Goal: Transaction & Acquisition: Download file/media

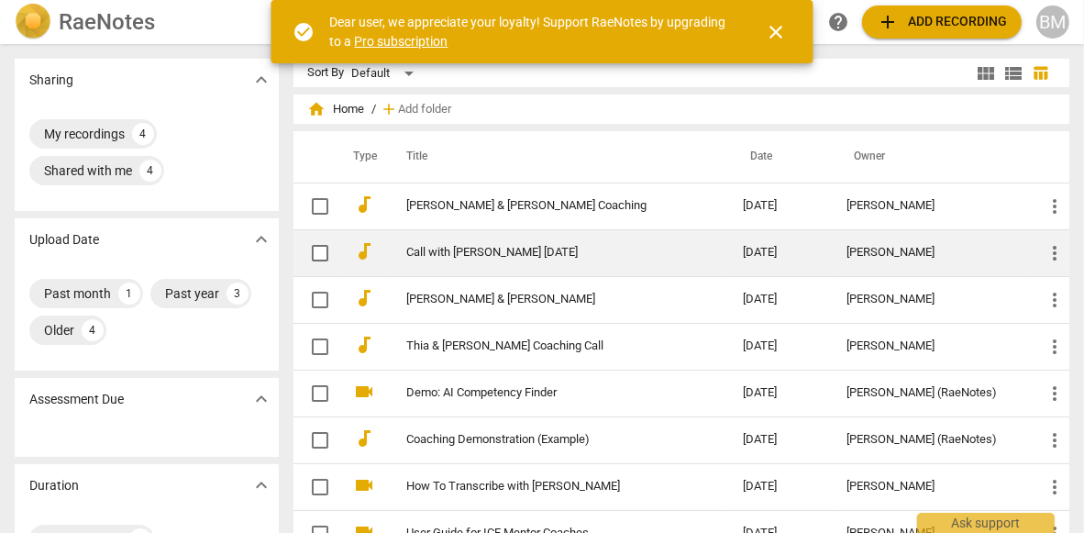
click at [1047, 250] on span "more_vert" at bounding box center [1055, 253] width 22 height 22
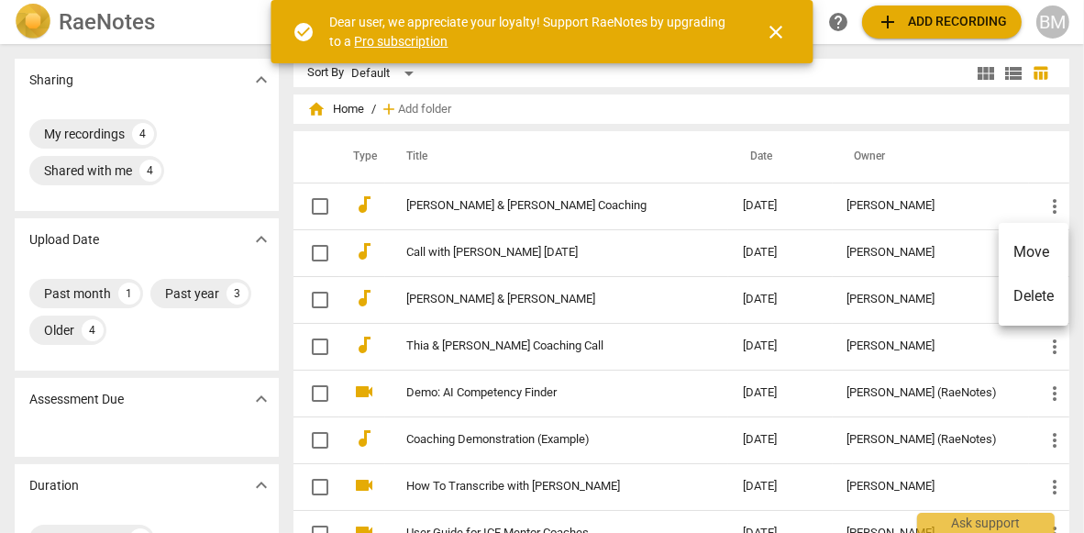
click at [627, 164] on div at bounding box center [542, 266] width 1084 height 533
click at [773, 28] on span "close" at bounding box center [777, 32] width 22 height 22
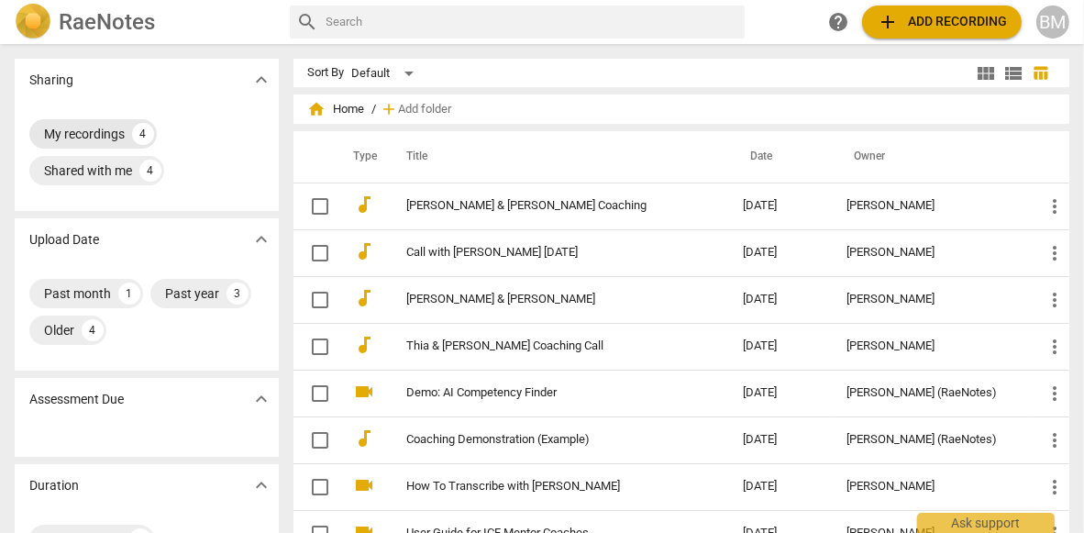
click at [90, 129] on div "My recordings" at bounding box center [84, 134] width 81 height 18
click at [217, 133] on div "My recordings 4 Shared with me 4" at bounding box center [146, 152] width 235 height 73
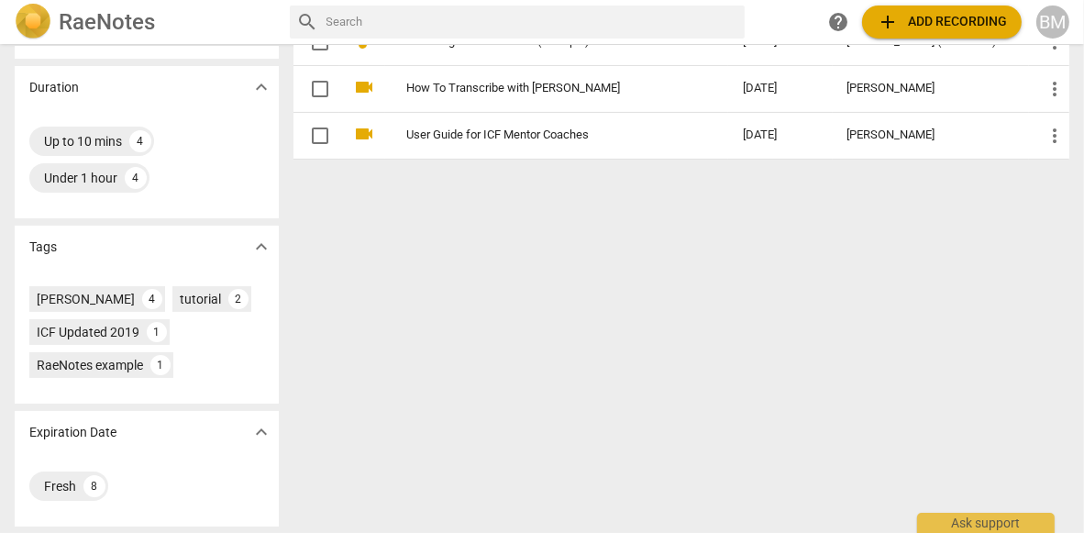
scroll to position [1, 0]
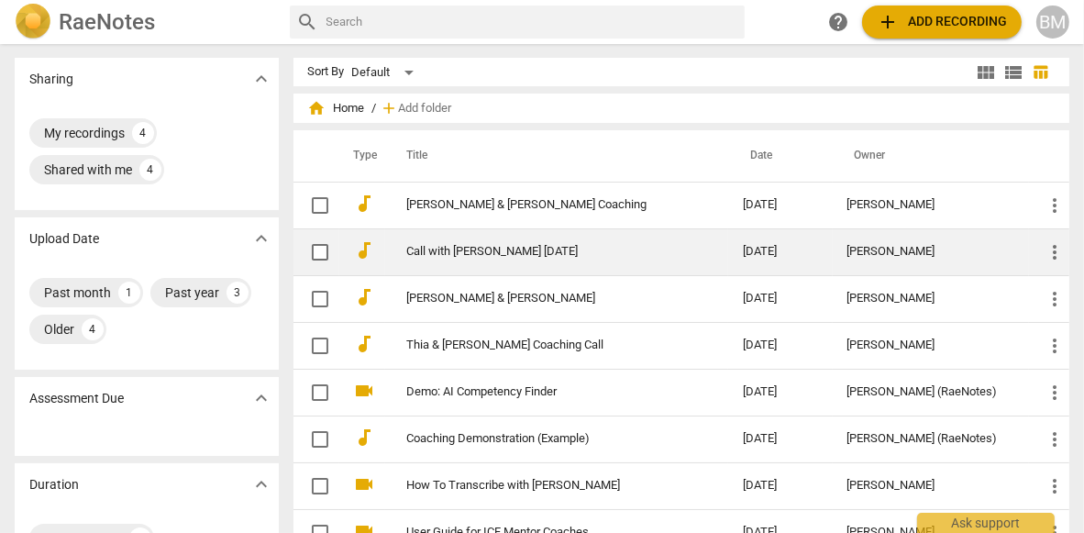
click at [439, 251] on link "Call with [PERSON_NAME] [DATE]" at bounding box center [542, 252] width 270 height 14
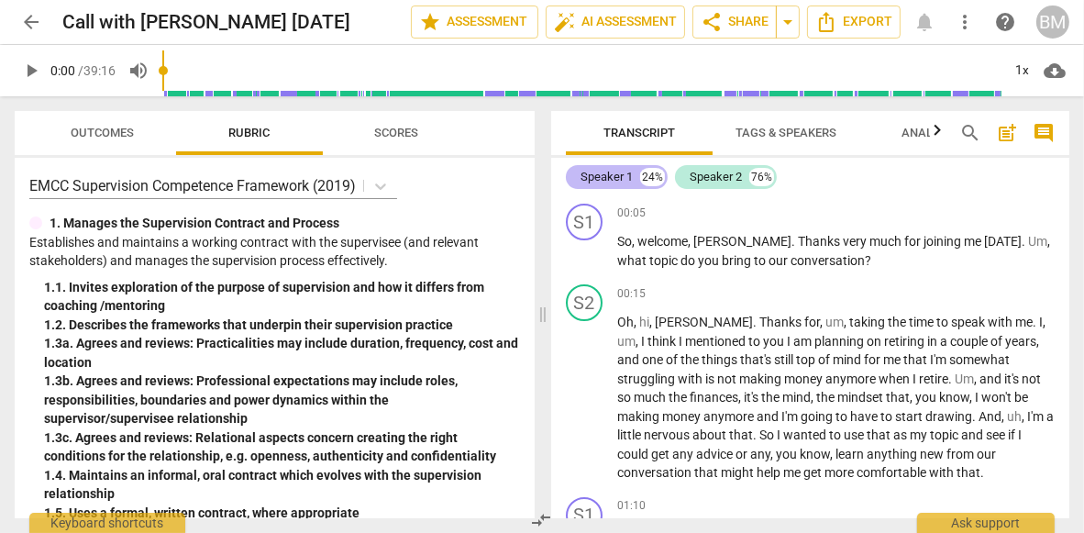
click at [617, 177] on div "Speaker 1" at bounding box center [607, 177] width 52 height 18
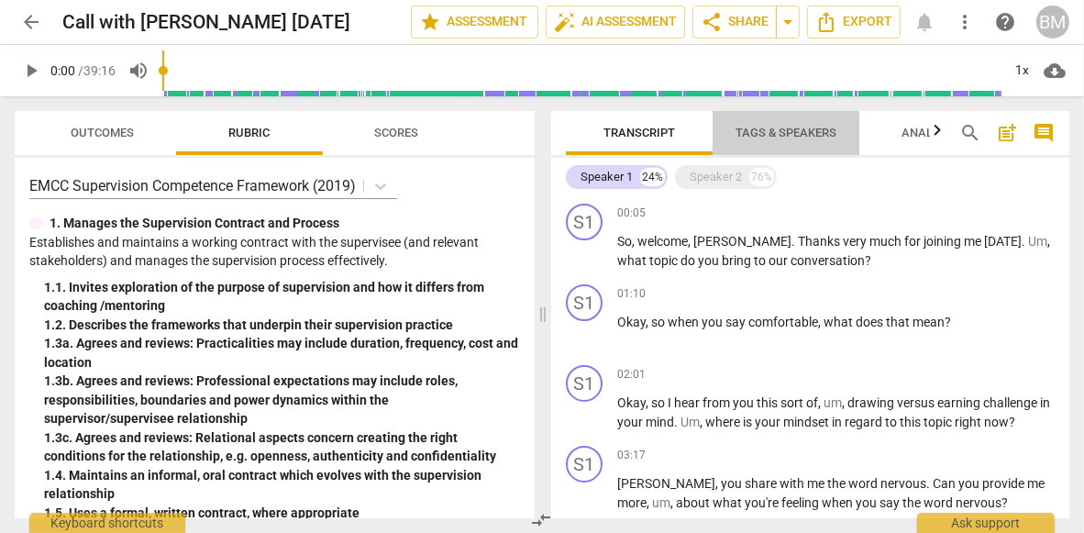
click at [776, 128] on span "Tags & Speakers" at bounding box center [786, 133] width 101 height 14
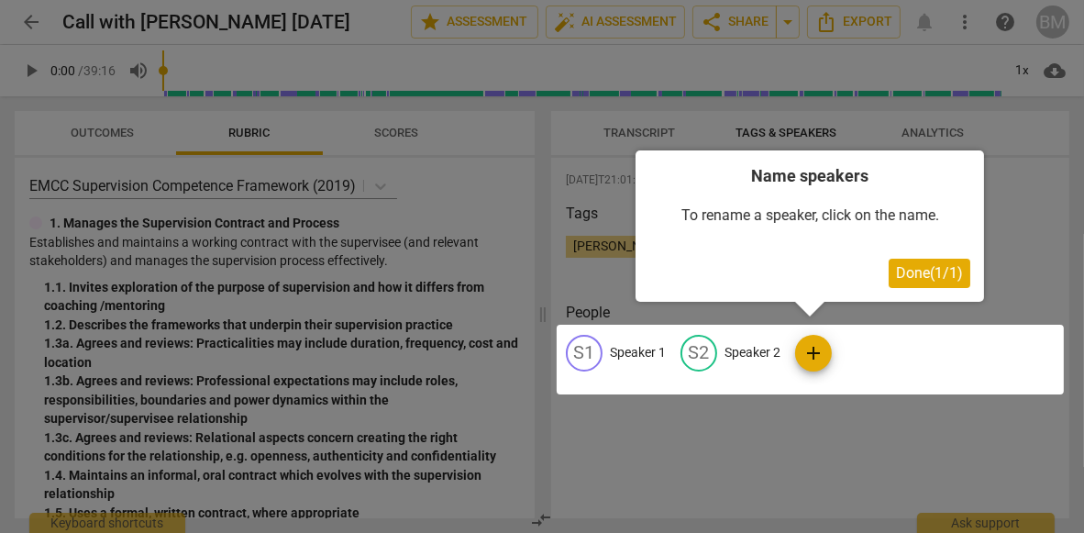
click at [622, 352] on div at bounding box center [810, 360] width 507 height 70
click at [591, 351] on div at bounding box center [810, 360] width 507 height 70
click at [813, 350] on div at bounding box center [810, 360] width 507 height 70
click at [859, 269] on div "Done ( 1 / 1 )" at bounding box center [810, 273] width 321 height 29
click at [593, 348] on div at bounding box center [810, 360] width 507 height 70
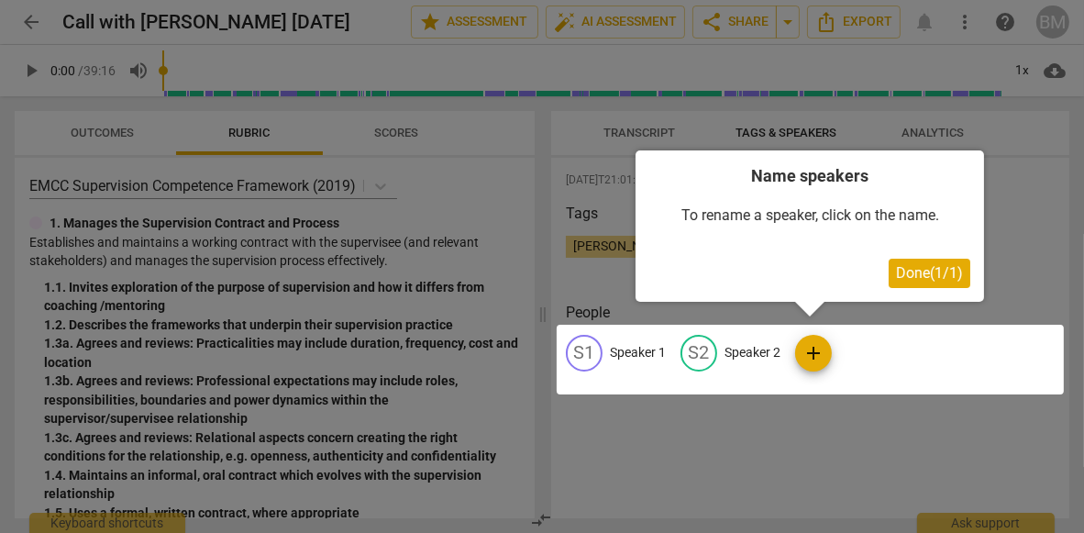
click at [593, 348] on div at bounding box center [810, 360] width 507 height 70
click at [628, 351] on div at bounding box center [810, 360] width 507 height 70
click at [935, 360] on div at bounding box center [810, 360] width 507 height 70
click at [632, 347] on div at bounding box center [810, 360] width 507 height 70
click at [917, 267] on span "Done ( 1 / 1 )" at bounding box center [929, 272] width 67 height 17
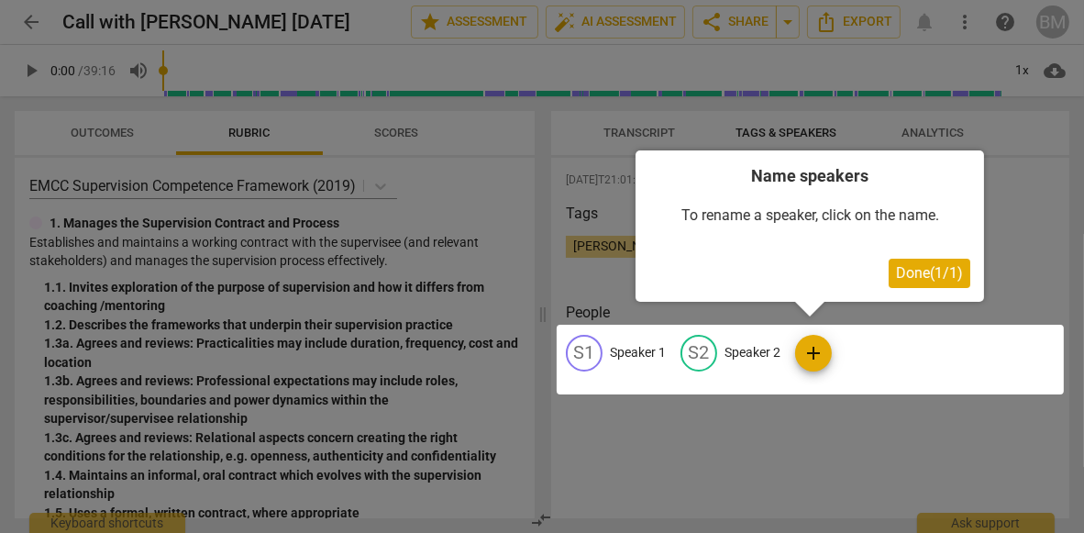
click at [917, 267] on div "[PERSON_NAME] close +" at bounding box center [810, 254] width 489 height 37
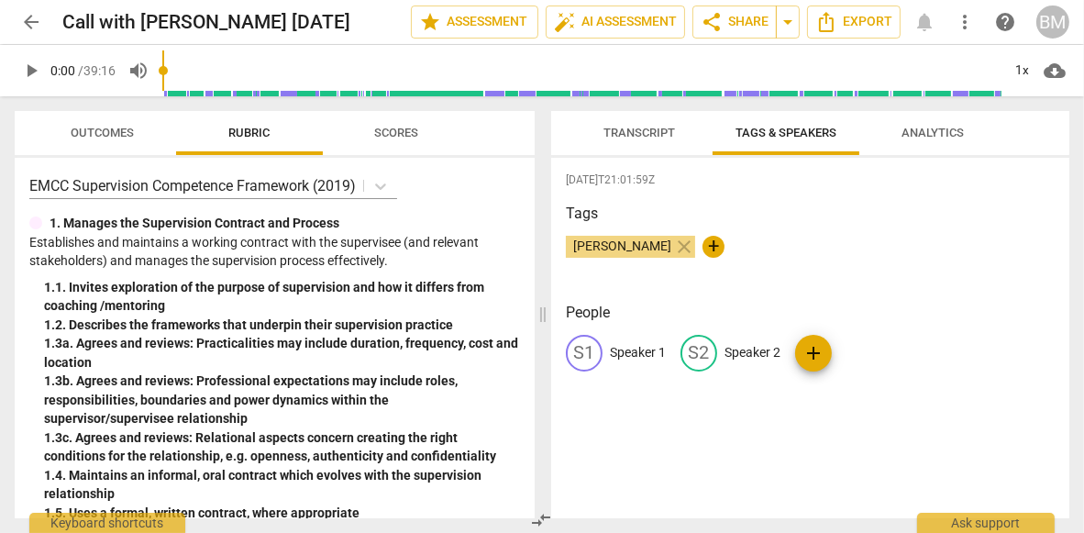
click at [629, 349] on p "Speaker 1" at bounding box center [638, 352] width 56 height 19
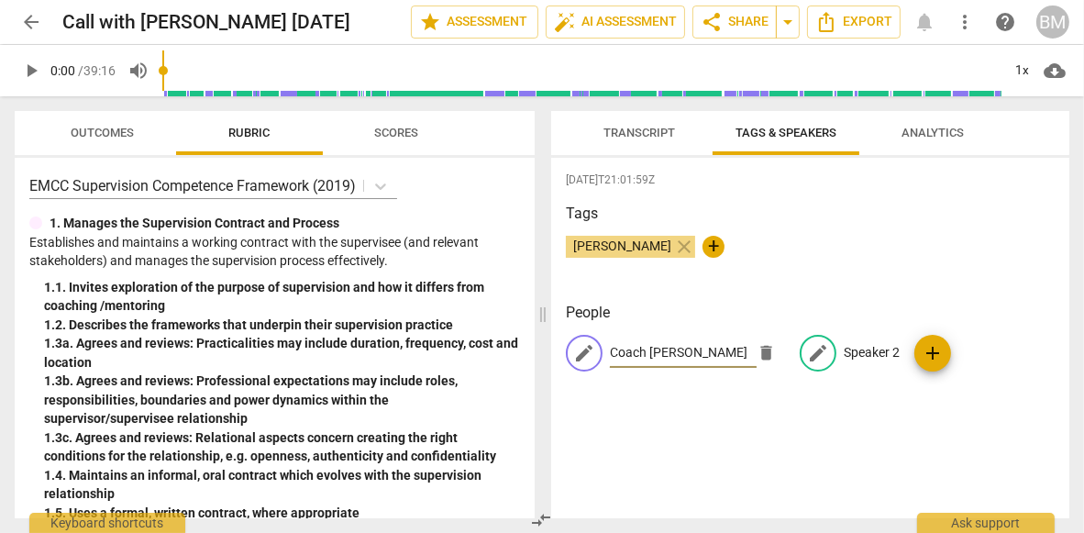
type input "Coach [PERSON_NAME]"
click at [845, 348] on p "Speaker 2" at bounding box center [872, 352] width 56 height 19
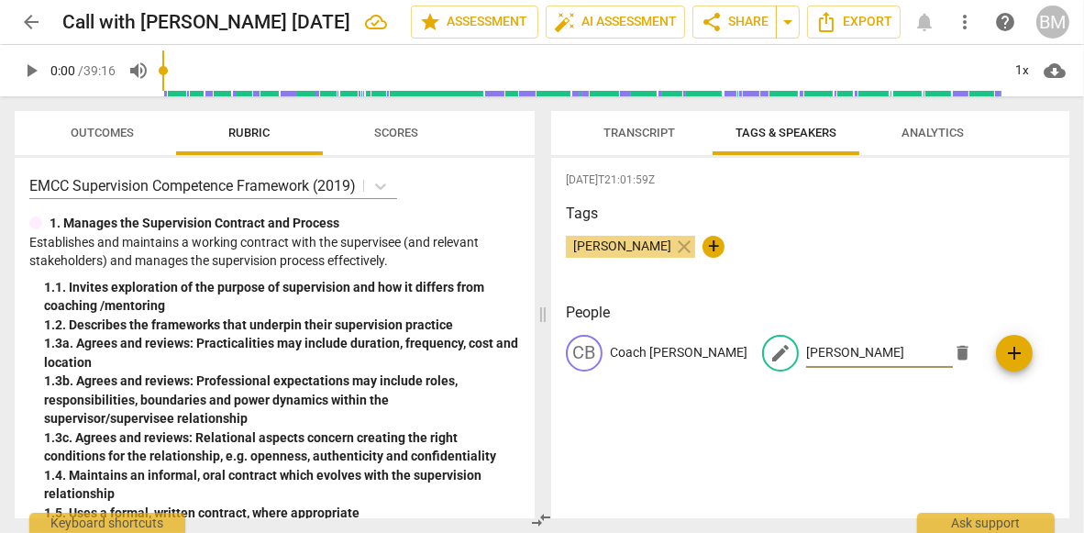
type input "[PERSON_NAME]"
click at [1004, 351] on span "add" at bounding box center [1015, 353] width 22 height 22
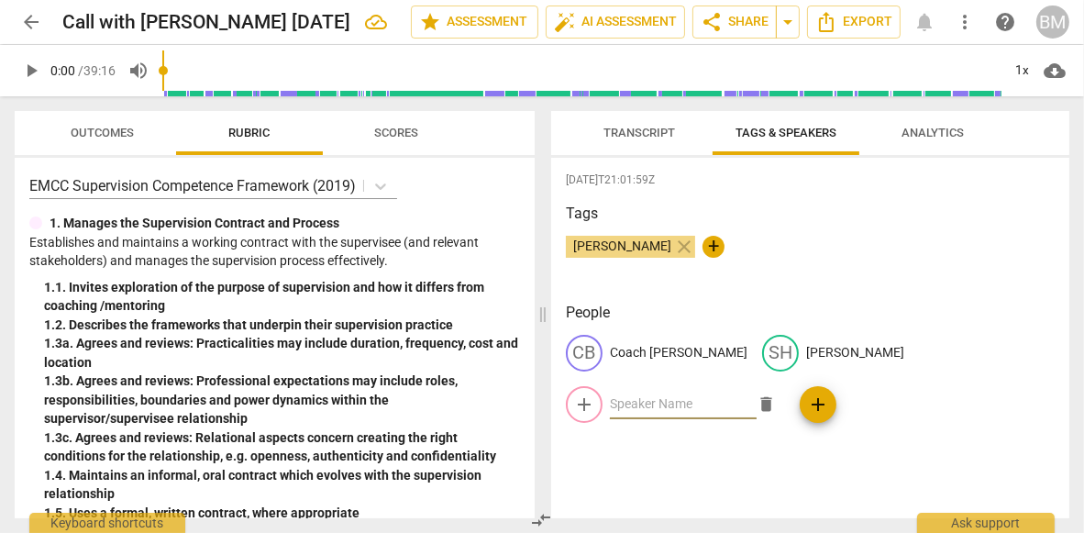
click at [645, 131] on span "Transcript" at bounding box center [640, 133] width 72 height 14
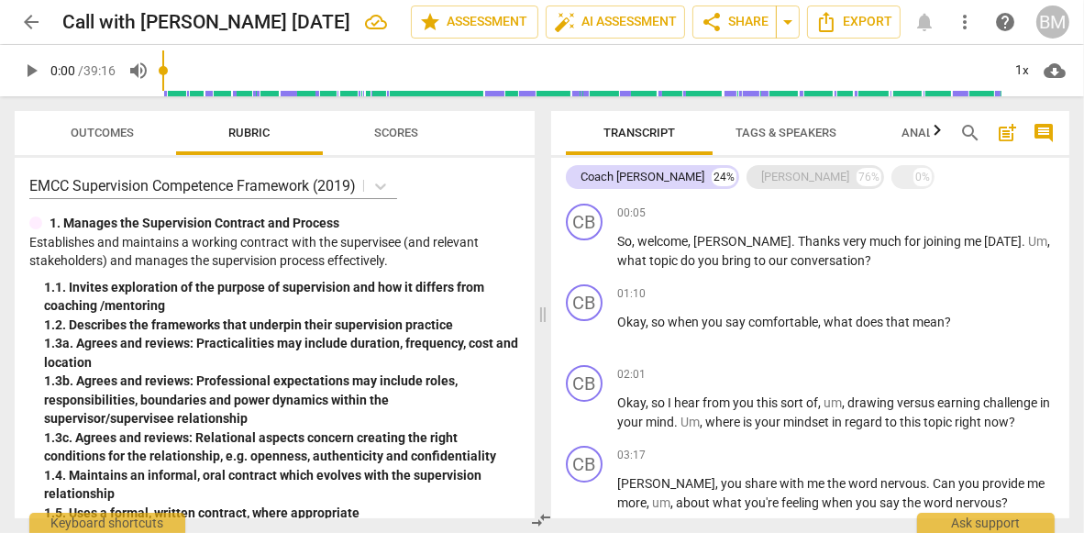
click at [761, 176] on div "[PERSON_NAME]" at bounding box center [805, 177] width 88 height 18
click at [627, 132] on span "Transcript" at bounding box center [640, 133] width 72 height 14
click at [628, 132] on span "Transcript" at bounding box center [640, 133] width 72 height 14
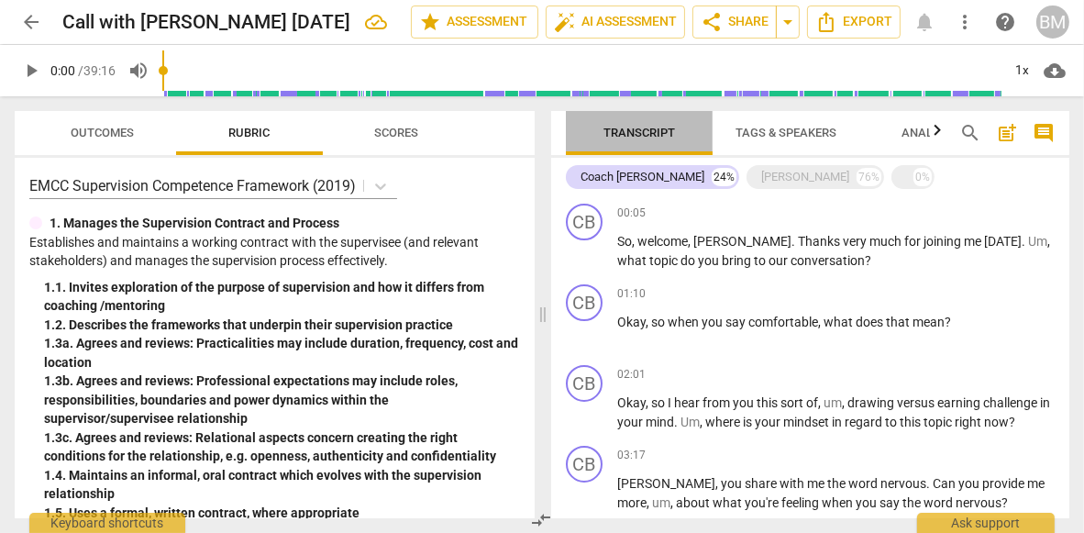
click at [628, 131] on span "Transcript" at bounding box center [640, 133] width 72 height 14
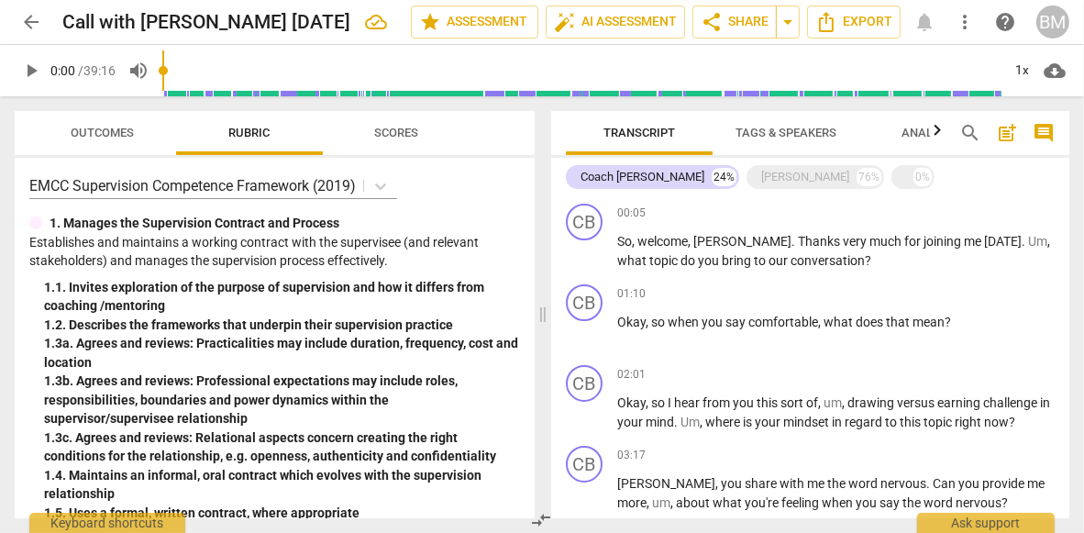
click at [784, 130] on span "Tags & Speakers" at bounding box center [786, 133] width 101 height 14
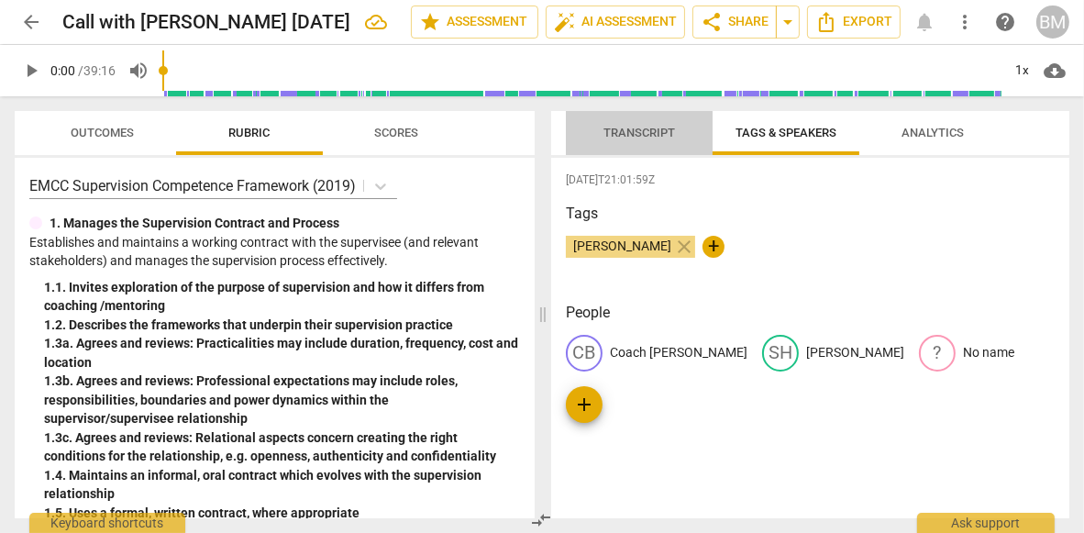
click at [650, 132] on span "Transcript" at bounding box center [640, 133] width 72 height 14
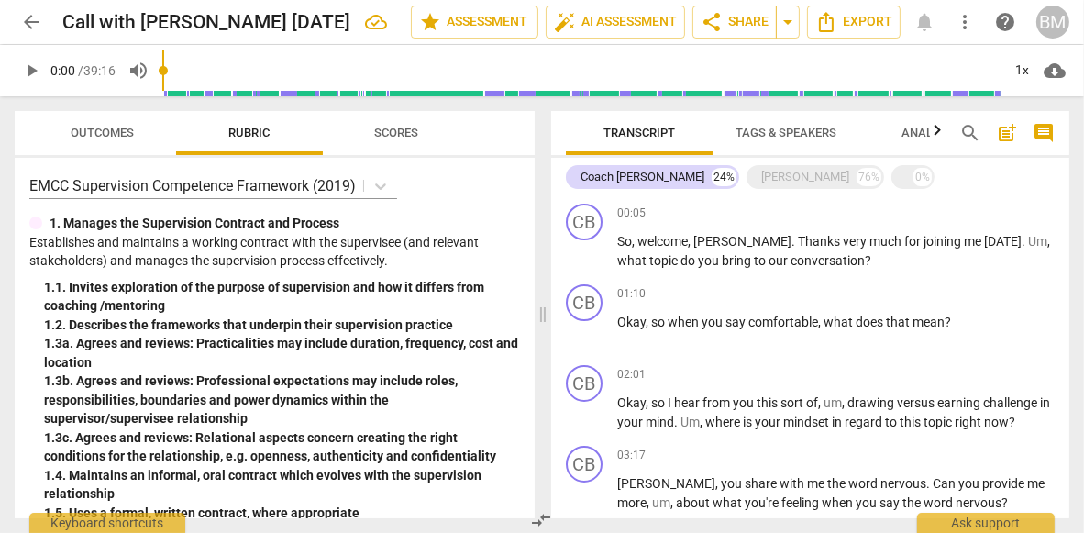
click at [751, 132] on span "Tags & Speakers" at bounding box center [786, 133] width 101 height 14
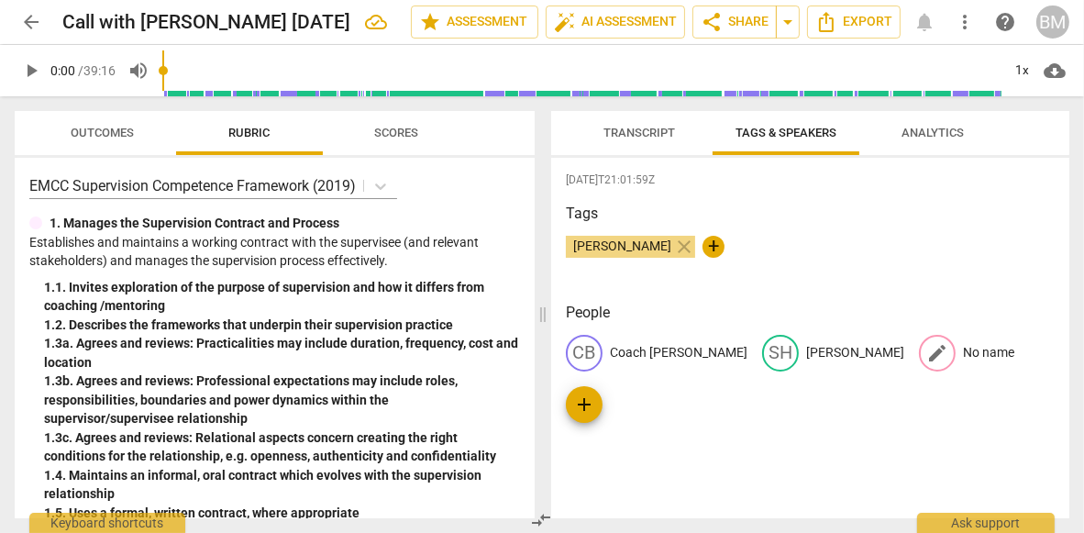
click at [963, 353] on p "No name" at bounding box center [988, 352] width 51 height 19
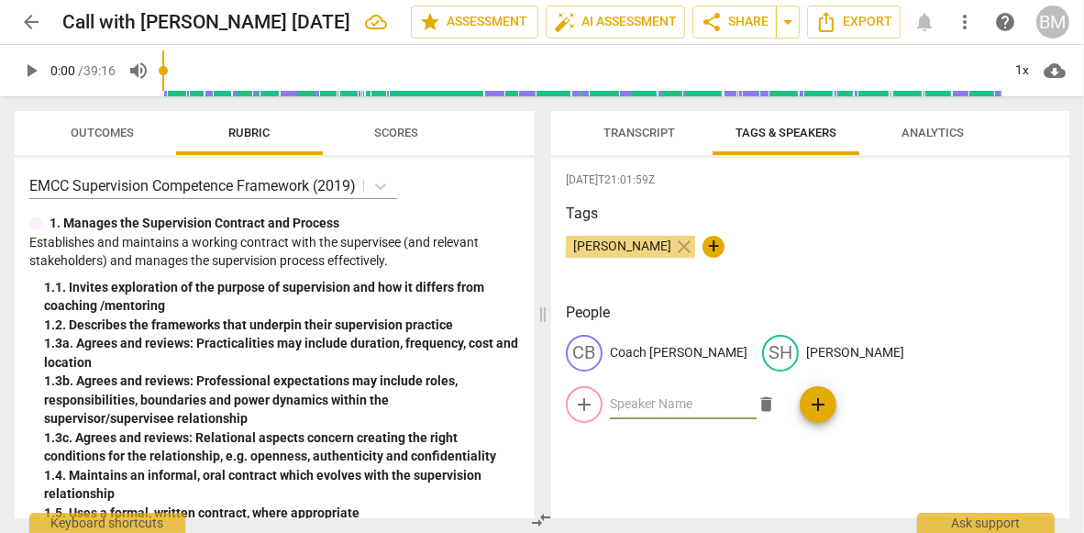
click at [776, 395] on span "delete" at bounding box center [766, 404] width 19 height 19
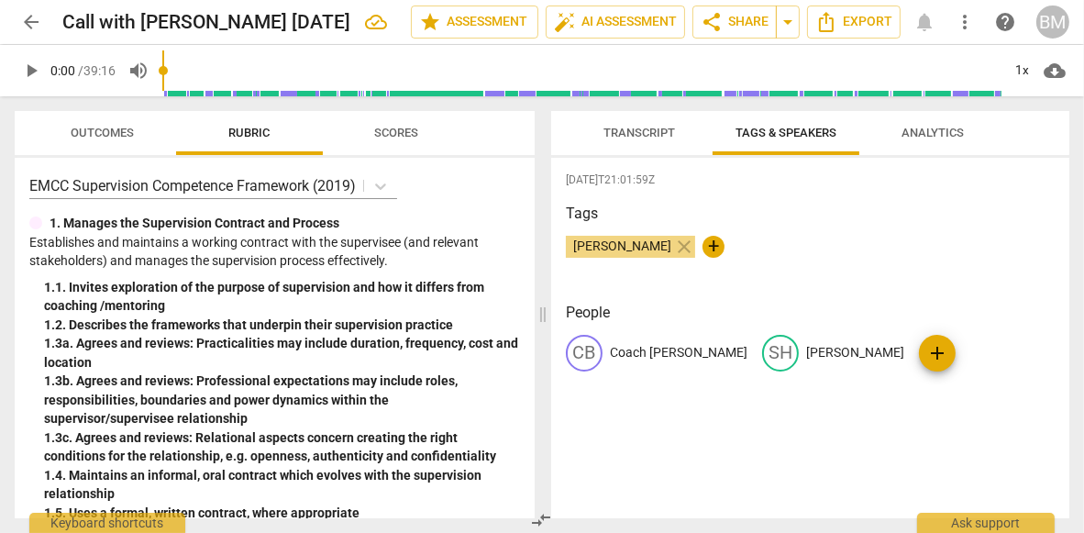
click at [921, 127] on span "Analytics" at bounding box center [933, 133] width 62 height 14
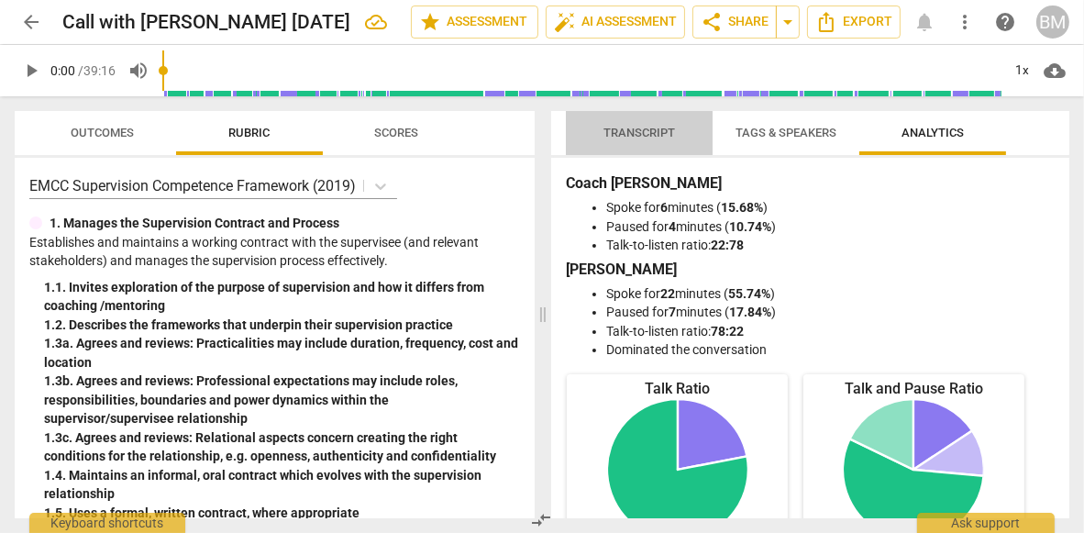
click at [652, 129] on span "Transcript" at bounding box center [640, 133] width 72 height 14
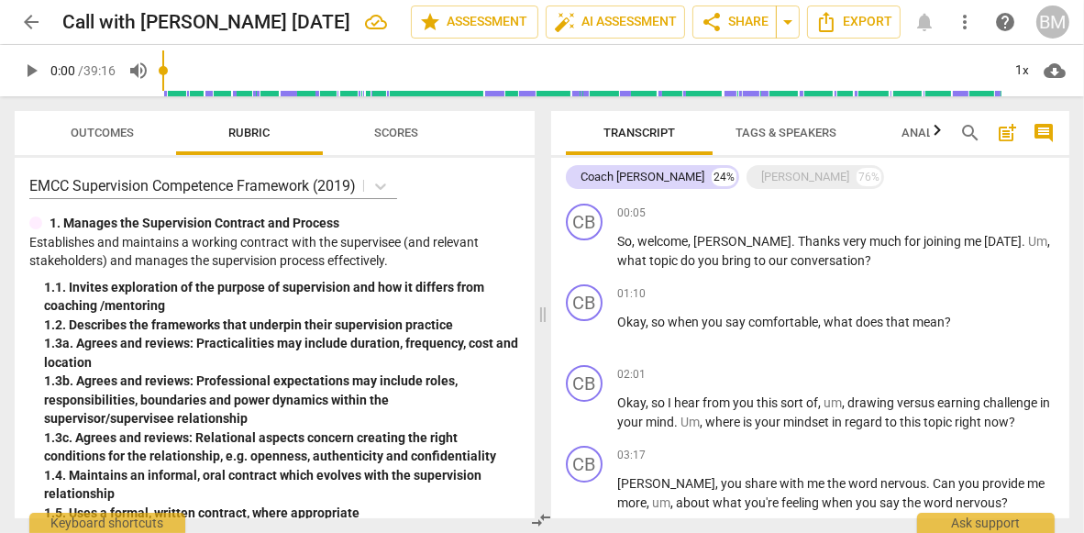
click at [644, 127] on span "Transcript" at bounding box center [640, 133] width 72 height 14
click at [29, 20] on span "arrow_back" at bounding box center [31, 22] width 22 height 22
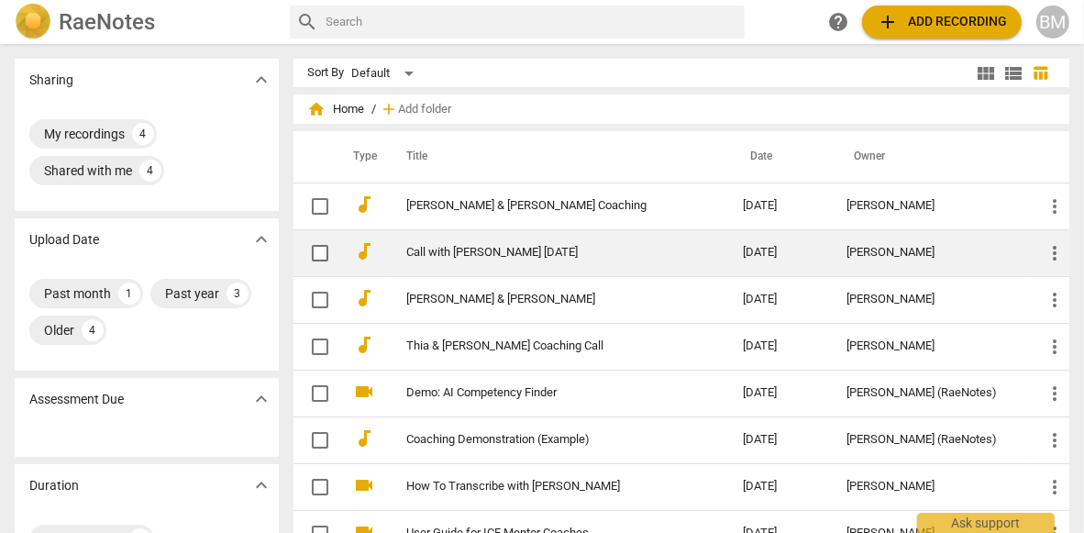
click at [457, 250] on link "Call with [PERSON_NAME] [DATE]" at bounding box center [542, 253] width 270 height 14
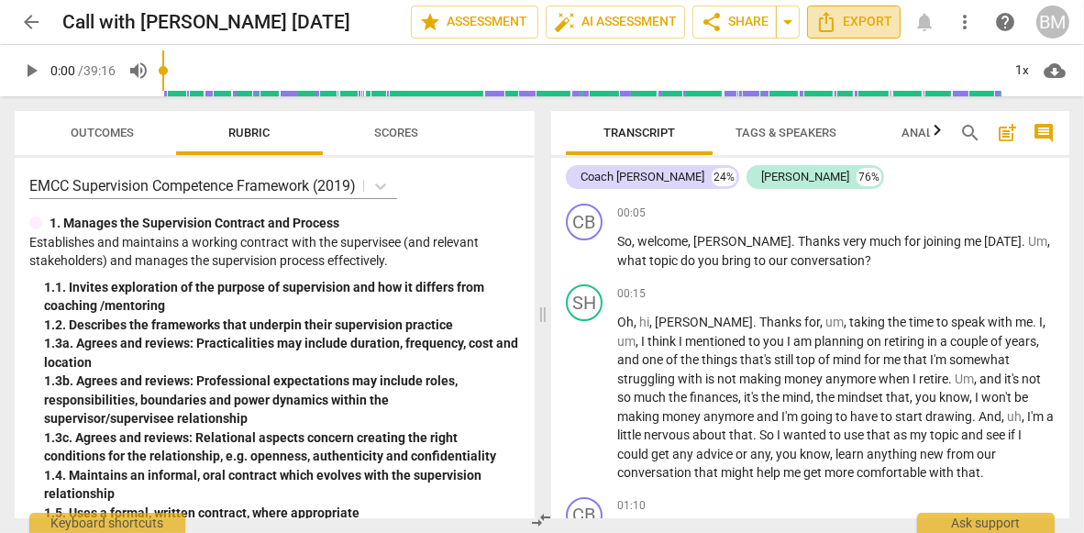
click at [839, 21] on span "Export" at bounding box center [854, 22] width 77 height 22
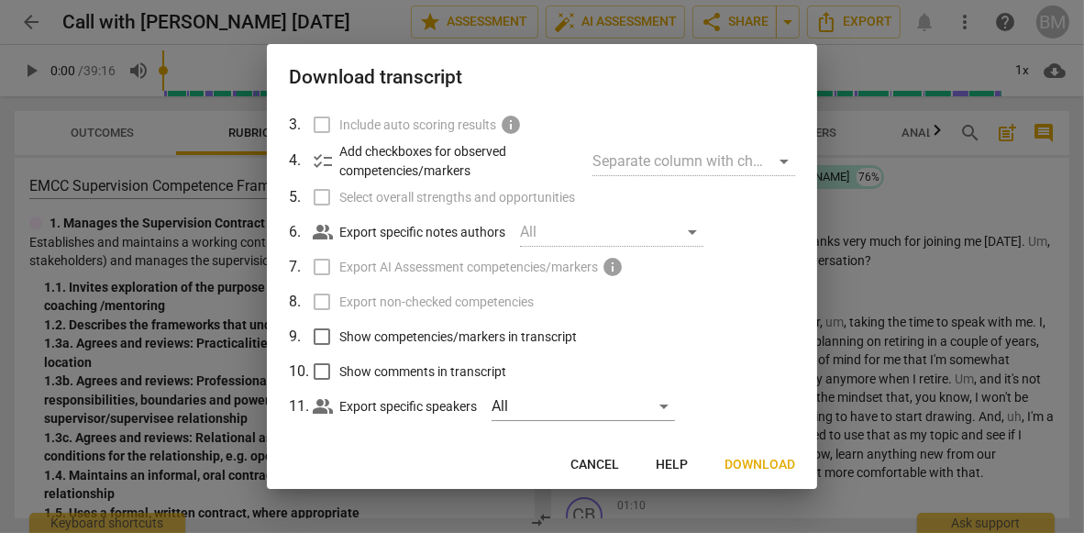
scroll to position [161, 0]
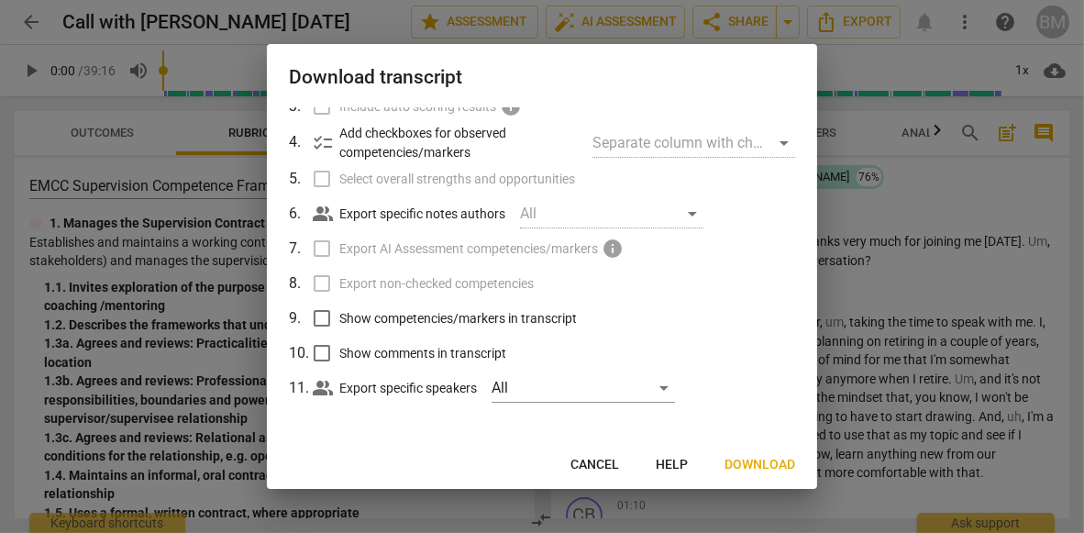
click at [772, 462] on span "Download" at bounding box center [760, 465] width 71 height 18
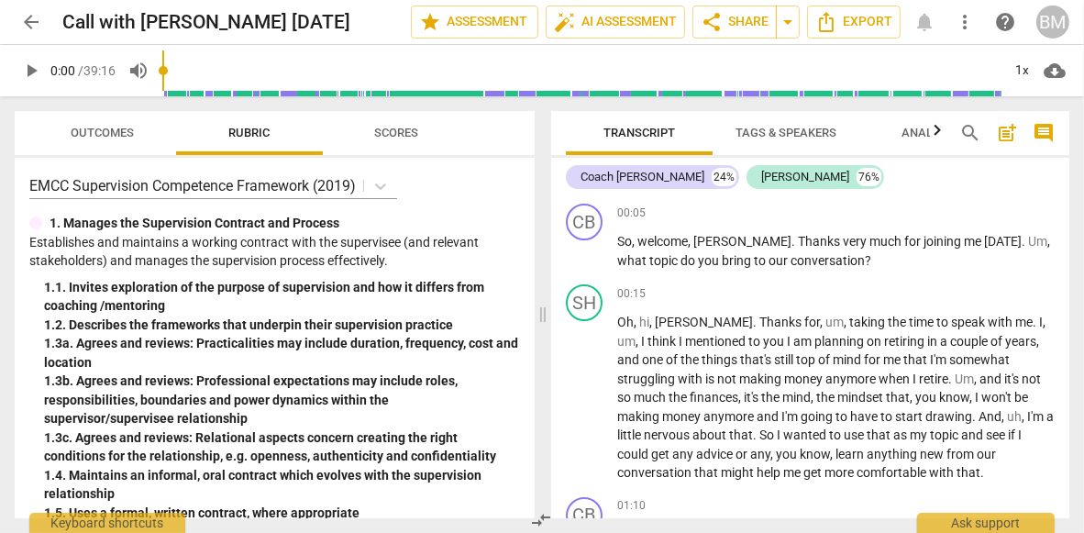
click at [772, 462] on span "Download" at bounding box center [760, 465] width 71 height 18
click at [32, 17] on span "arrow_back" at bounding box center [31, 22] width 22 height 22
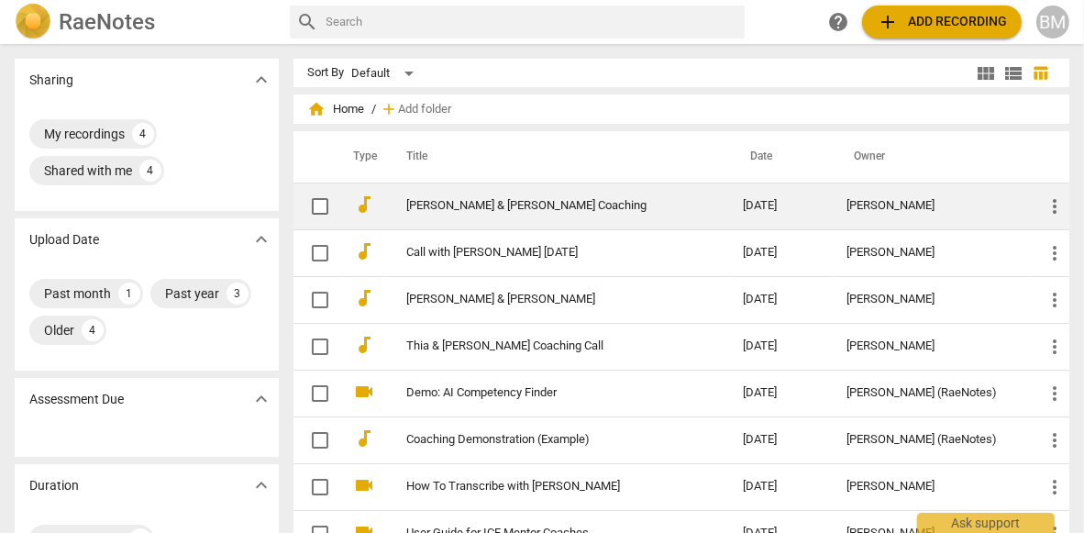
click at [466, 206] on link "[PERSON_NAME] & [PERSON_NAME] Coaching" at bounding box center [542, 206] width 270 height 14
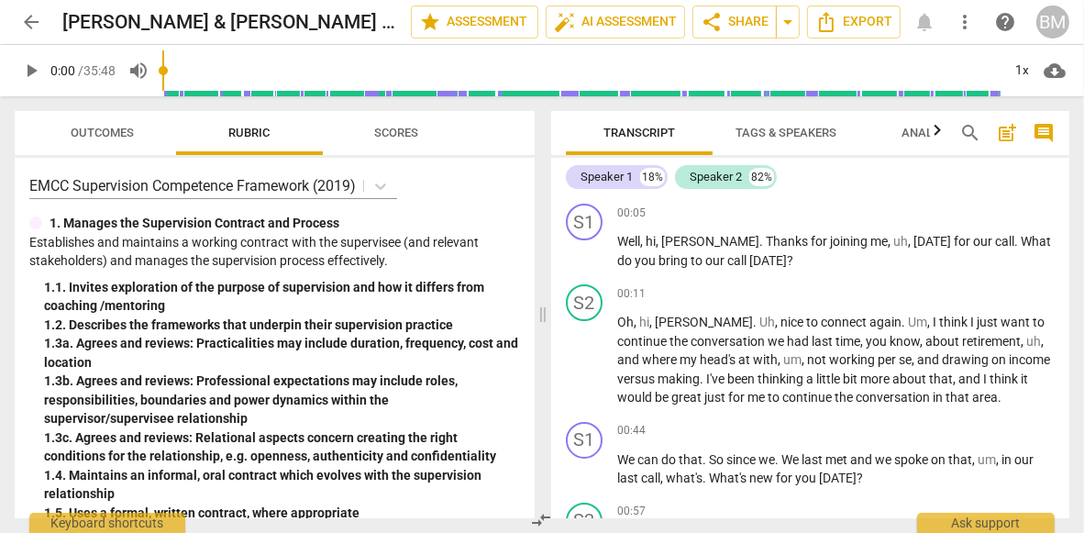
click at [793, 130] on span "Tags & Speakers" at bounding box center [786, 133] width 101 height 14
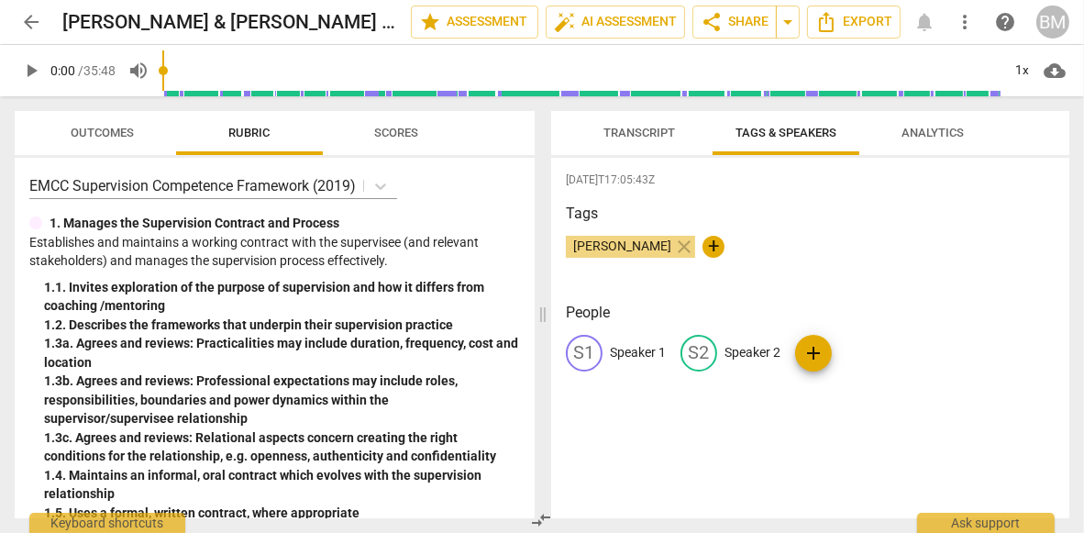
click at [634, 350] on p "Speaker 1" at bounding box center [638, 352] width 56 height 19
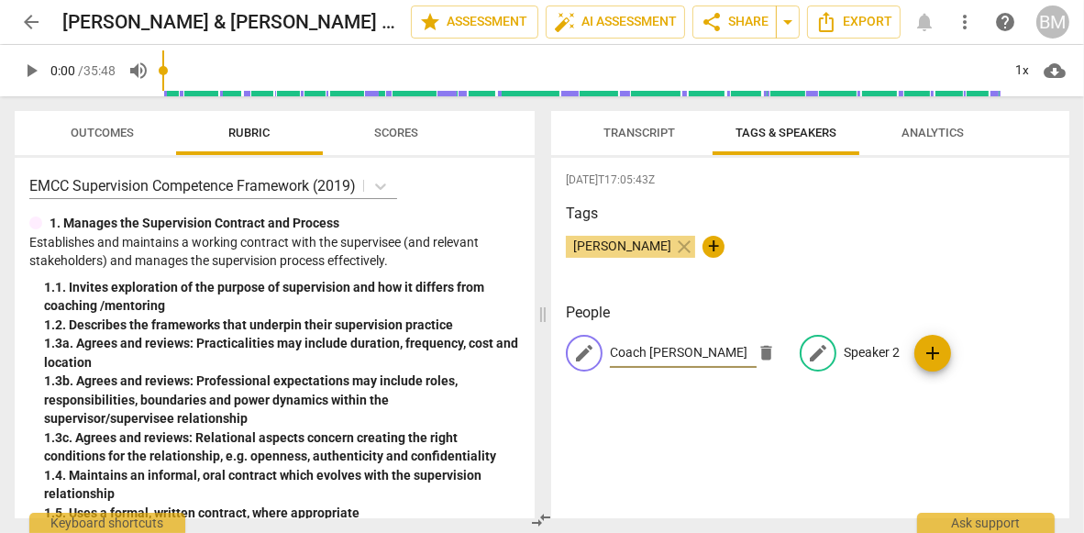
type input "Coach [PERSON_NAME]"
click at [866, 354] on p "Speaker 2" at bounding box center [872, 352] width 56 height 19
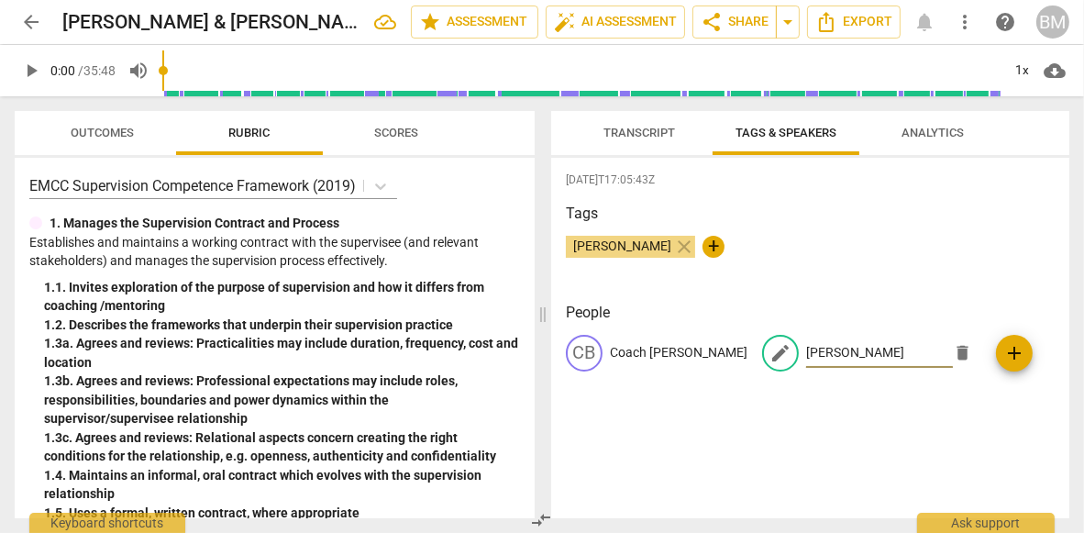
type input "[PERSON_NAME]"
click at [785, 472] on div "[DATE]T17:05:43Z Tags [PERSON_NAME] close + People CB Coach [PERSON_NAME] edit …" at bounding box center [810, 338] width 518 height 361
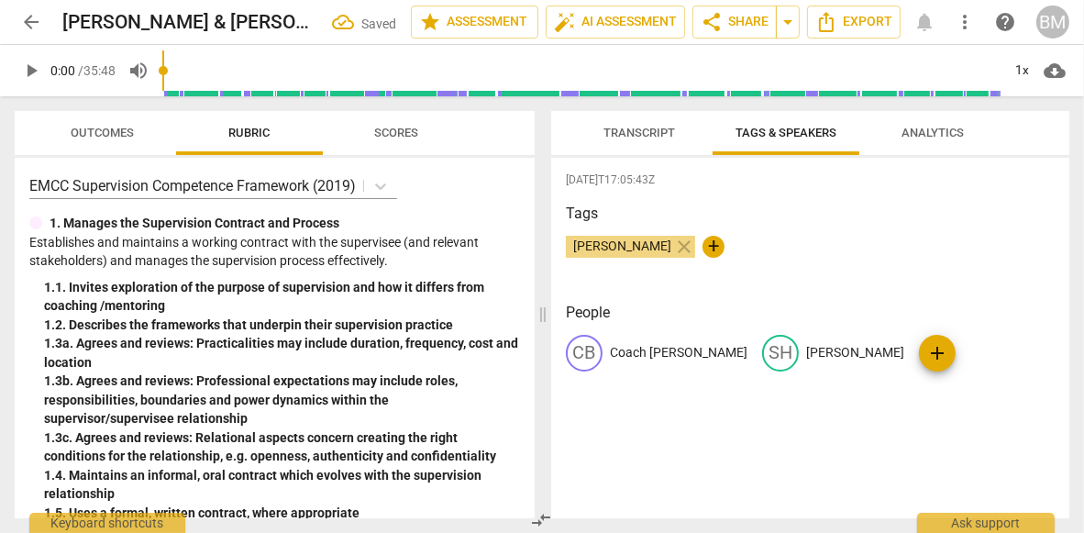
click at [645, 128] on span "Transcript" at bounding box center [640, 133] width 72 height 14
click at [642, 128] on span "Transcript" at bounding box center [640, 133] width 72 height 14
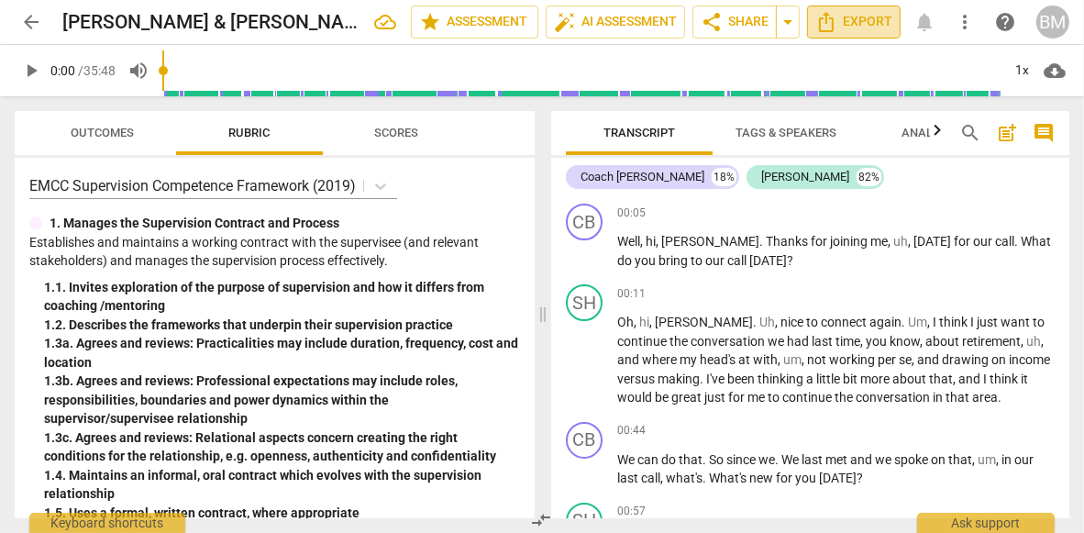
click at [856, 17] on span "Export" at bounding box center [854, 22] width 77 height 22
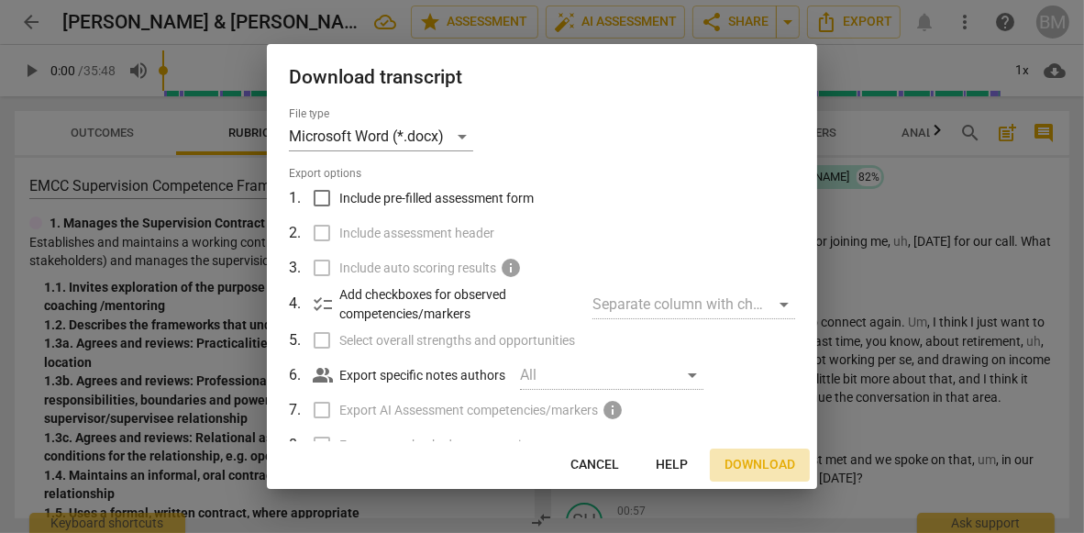
click at [761, 465] on span "Download" at bounding box center [760, 465] width 71 height 18
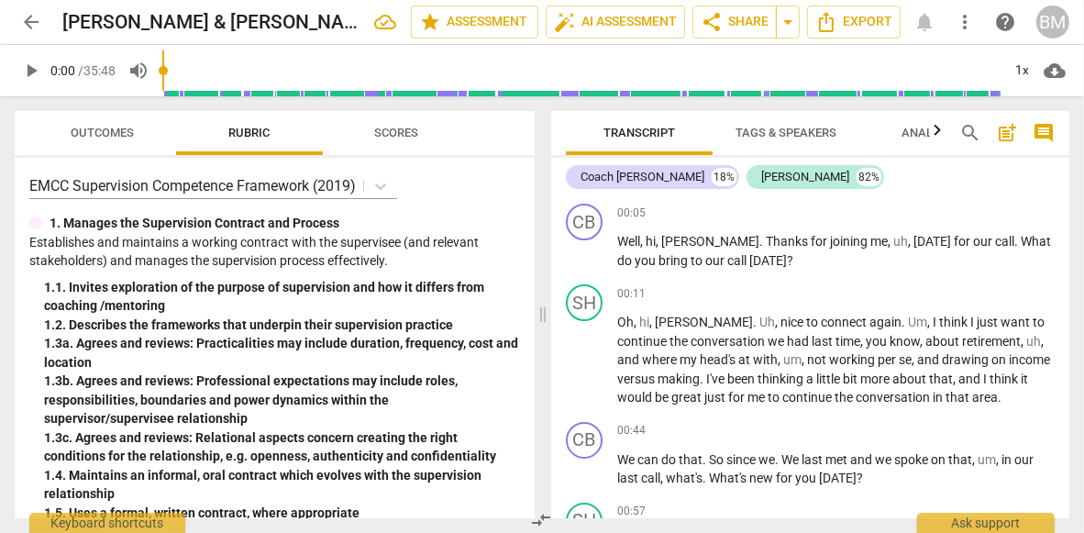
click at [30, 16] on span "arrow_back" at bounding box center [31, 22] width 22 height 22
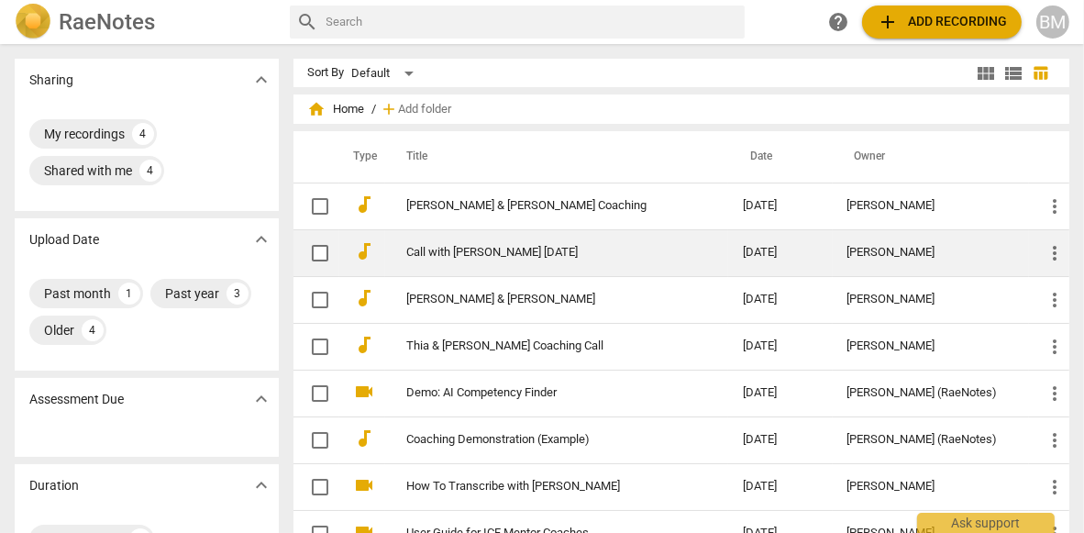
click at [446, 254] on link "Call with [PERSON_NAME] [DATE]" at bounding box center [542, 253] width 270 height 14
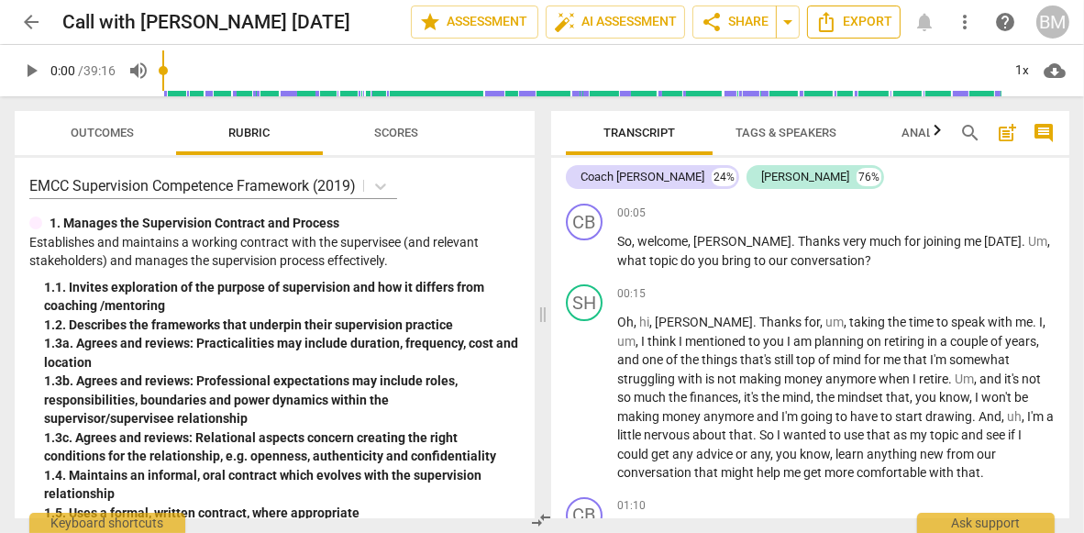
click at [866, 19] on span "Export" at bounding box center [854, 22] width 77 height 22
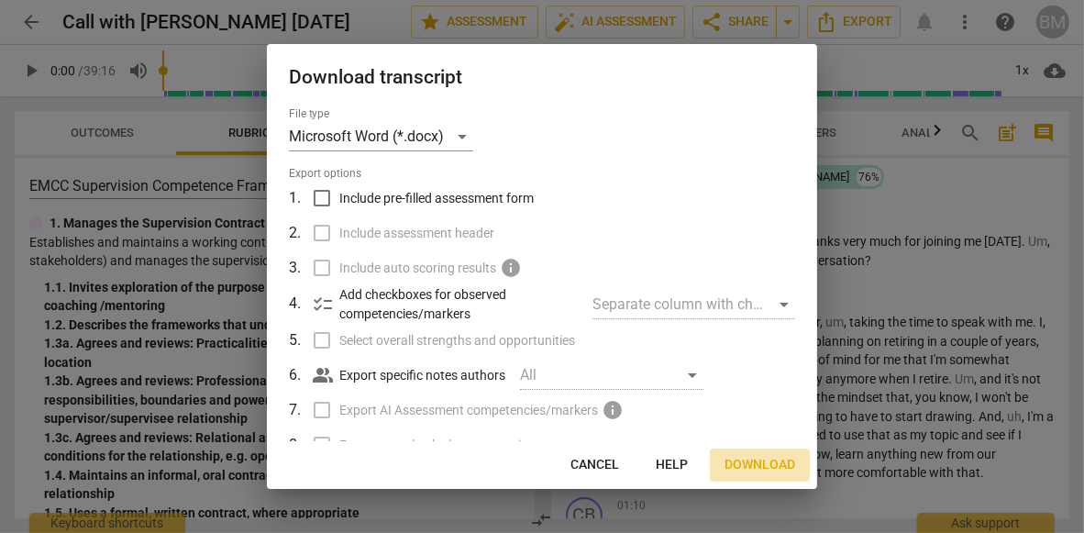
click at [744, 461] on span "Download" at bounding box center [760, 465] width 71 height 18
